Goal: Task Accomplishment & Management: Manage account settings

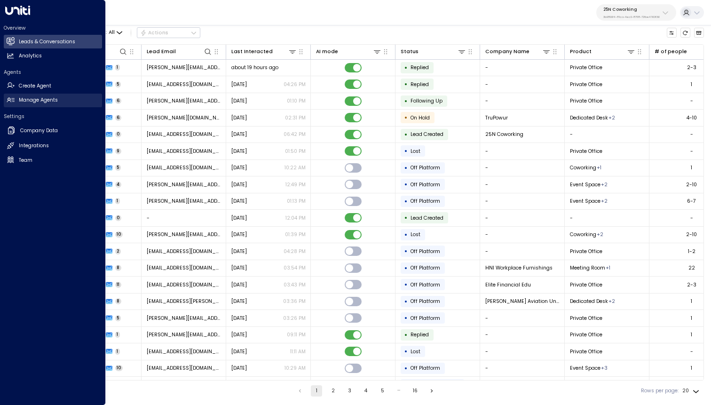
click at [49, 101] on h2 "Manage Agents" at bounding box center [38, 100] width 39 height 8
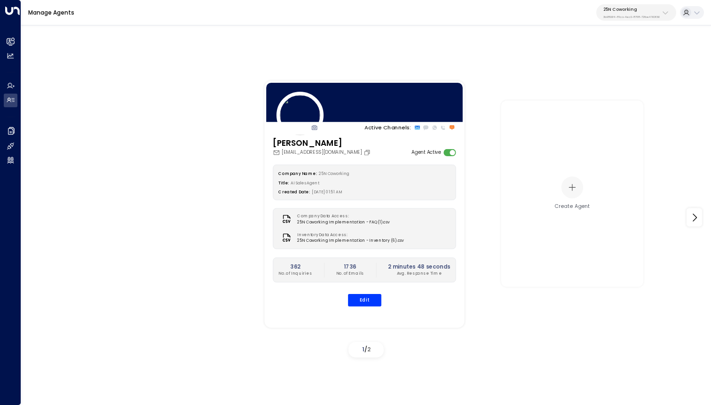
click at [386, 111] on div at bounding box center [364, 102] width 200 height 42
click at [364, 150] on icon "Copy" at bounding box center [366, 152] width 5 height 5
click at [364, 301] on button "Edit" at bounding box center [364, 300] width 33 height 12
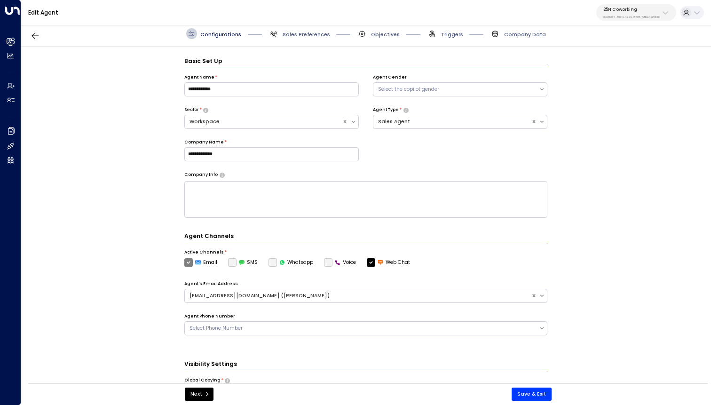
scroll to position [10, 0]
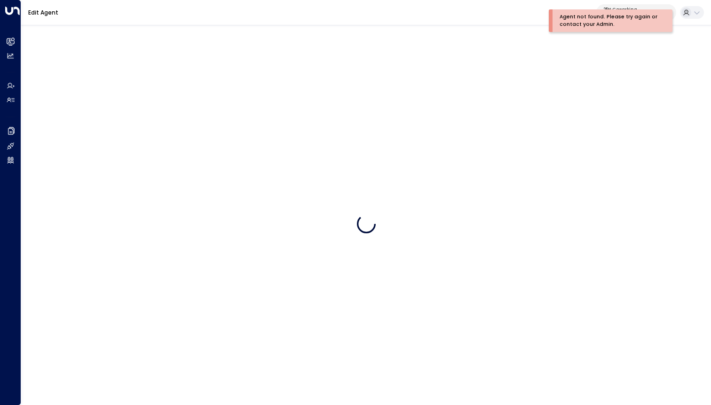
click at [616, 21] on div "Agent not found. Please try again or contact your Admin." at bounding box center [609, 20] width 99 height 15
click at [642, 10] on p "25N Coworking" at bounding box center [631, 10] width 56 height 6
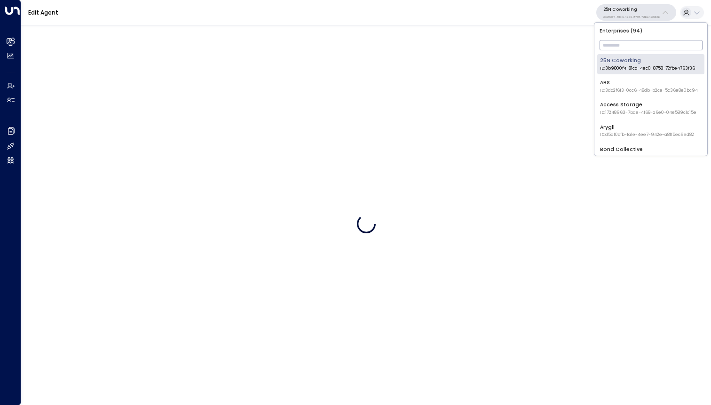
click at [625, 45] on input "text" at bounding box center [651, 45] width 103 height 15
type input "*****"
click at [650, 106] on div "Uniti Demos ID: 4c025b01-9fa0-46ff-ab3a-a620b886896e" at bounding box center [648, 108] width 97 height 15
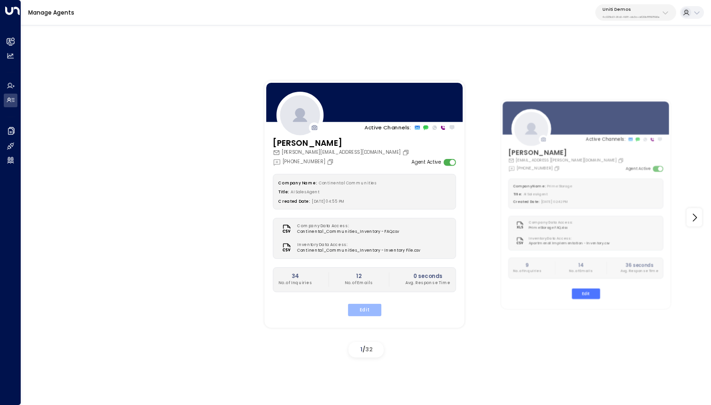
click at [371, 310] on button "Edit" at bounding box center [364, 310] width 33 height 12
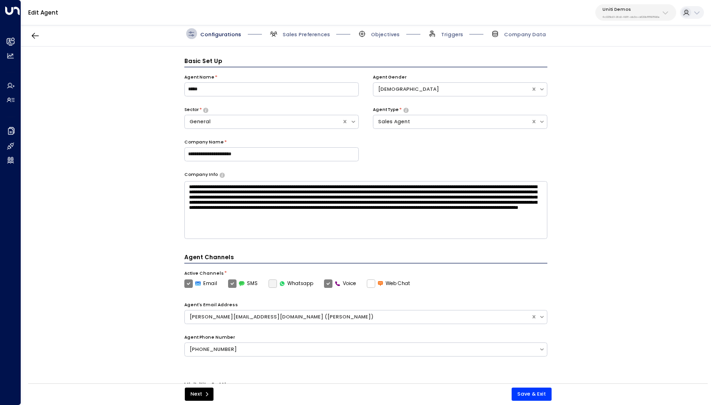
scroll to position [10, 0]
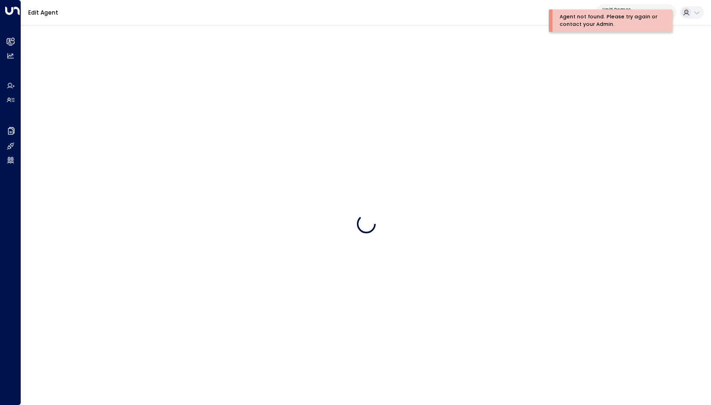
click at [593, 22] on div "Agent not found. Please try again or contact your Admin." at bounding box center [609, 20] width 99 height 15
click at [638, 12] on div "Uniti Demos 4c025b01-9fa0-46ff-ab3a-a620b886896e" at bounding box center [630, 13] width 57 height 12
